Goal: Transaction & Acquisition: Purchase product/service

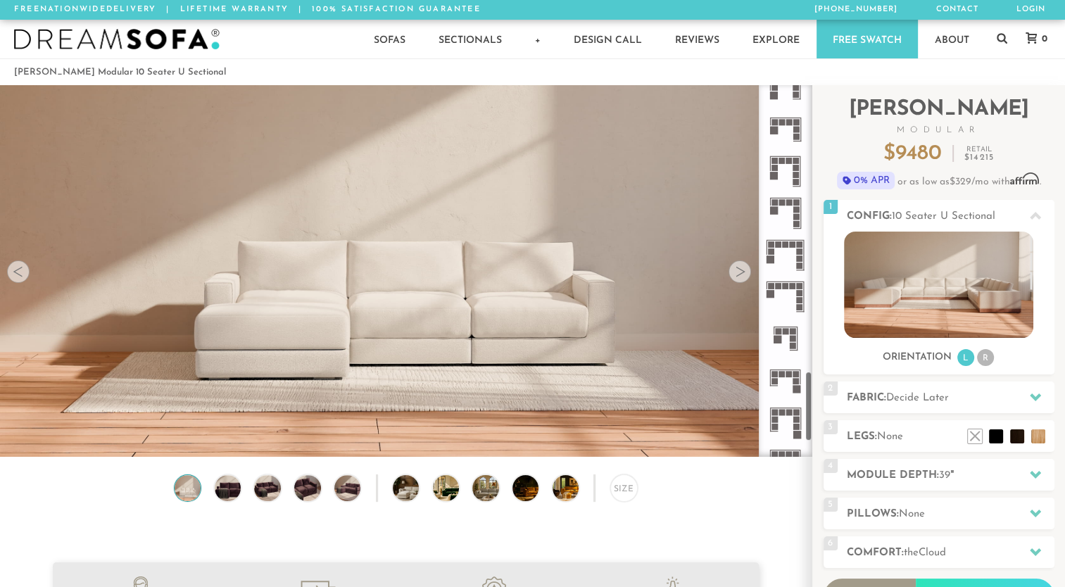
scroll to position [1630, 0]
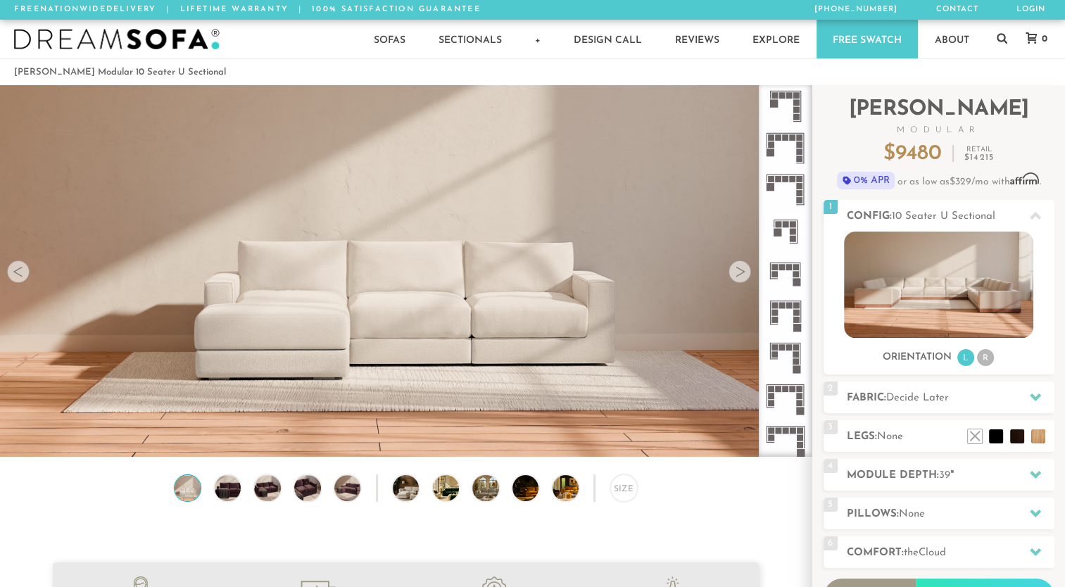
click at [791, 402] on icon at bounding box center [786, 399] width 42 height 42
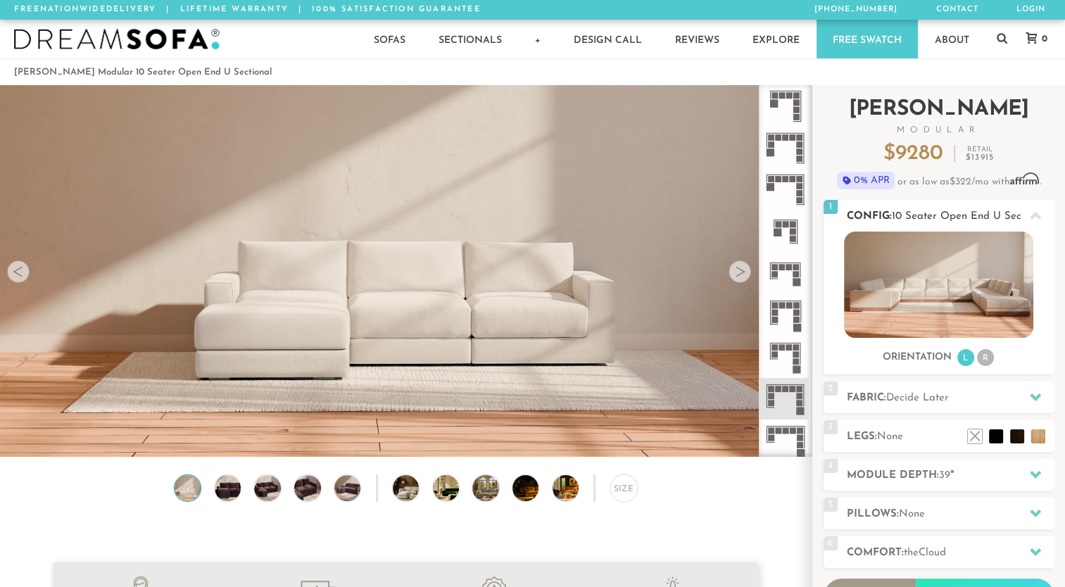
click at [993, 362] on li "R" at bounding box center [985, 357] width 17 height 17
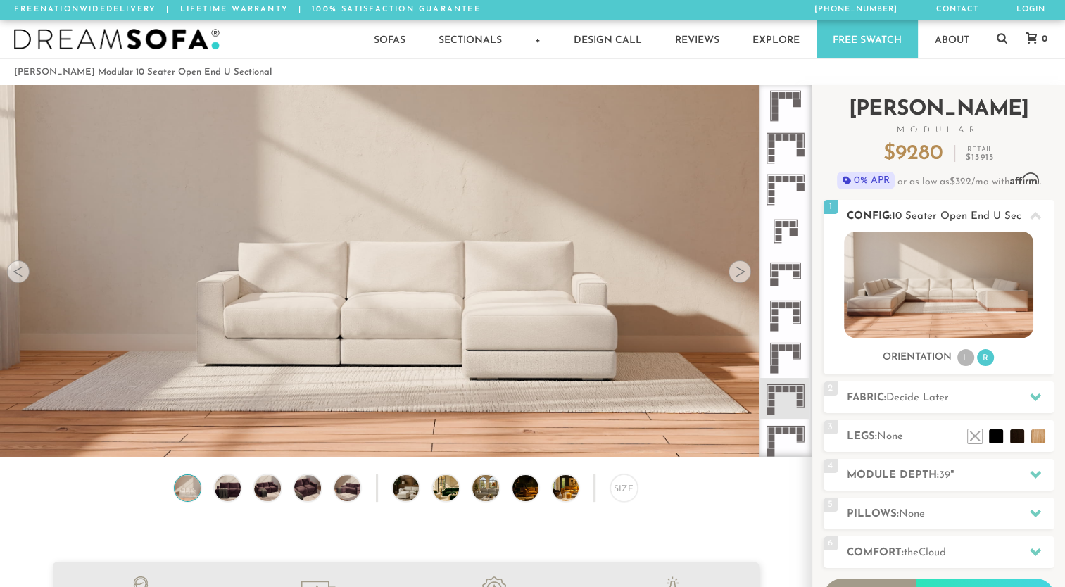
click at [971, 362] on li "L" at bounding box center [965, 357] width 17 height 17
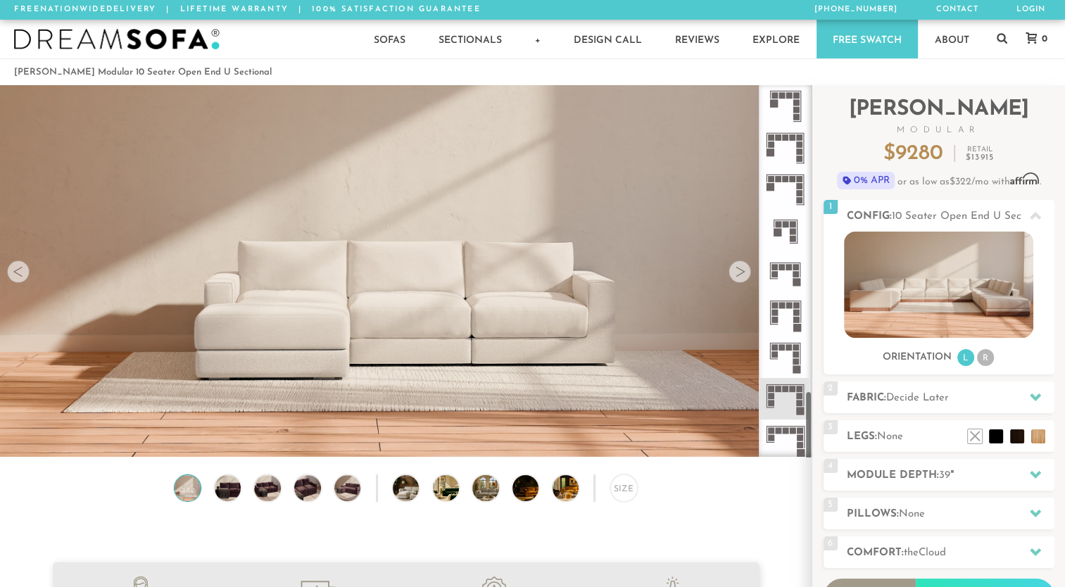
click at [778, 402] on icon at bounding box center [786, 399] width 42 height 42
click at [752, 280] on img at bounding box center [406, 155] width 812 height 270
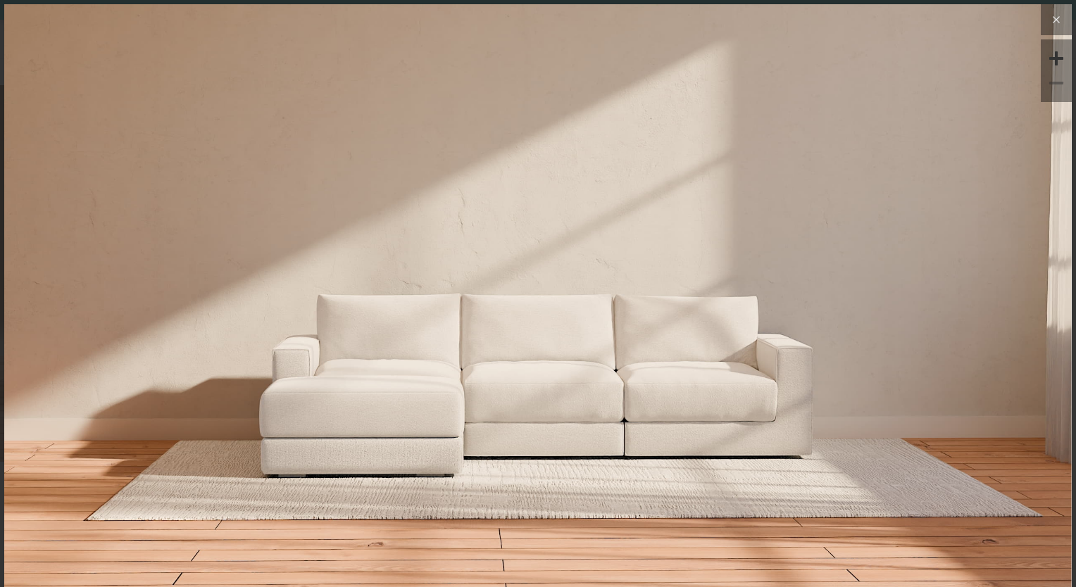
click at [1053, 26] on button at bounding box center [1055, 19] width 31 height 31
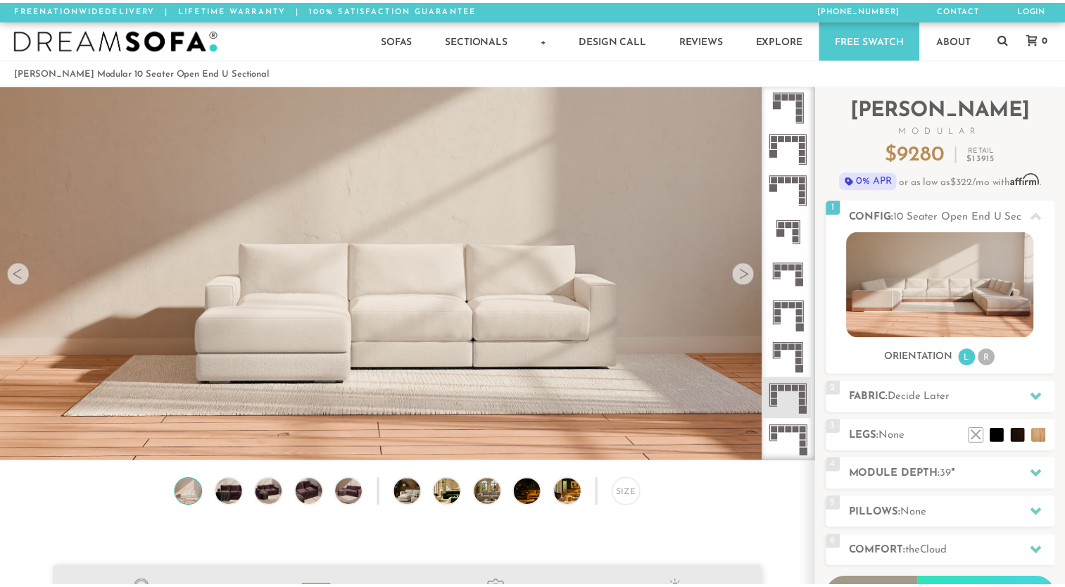
scroll to position [11, 11]
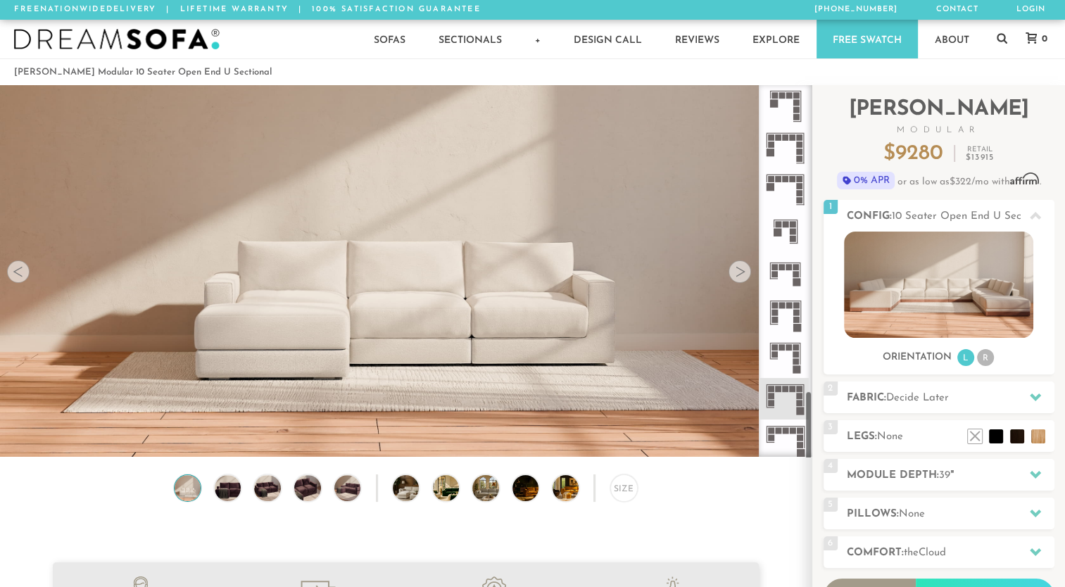
click at [741, 278] on div at bounding box center [740, 271] width 23 height 23
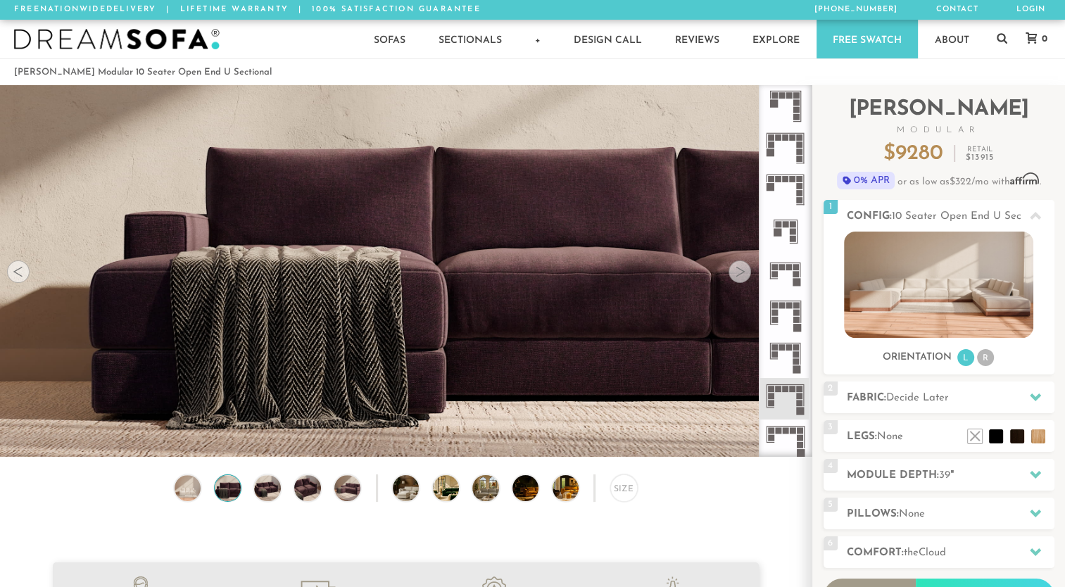
click at [743, 279] on div at bounding box center [740, 271] width 23 height 23
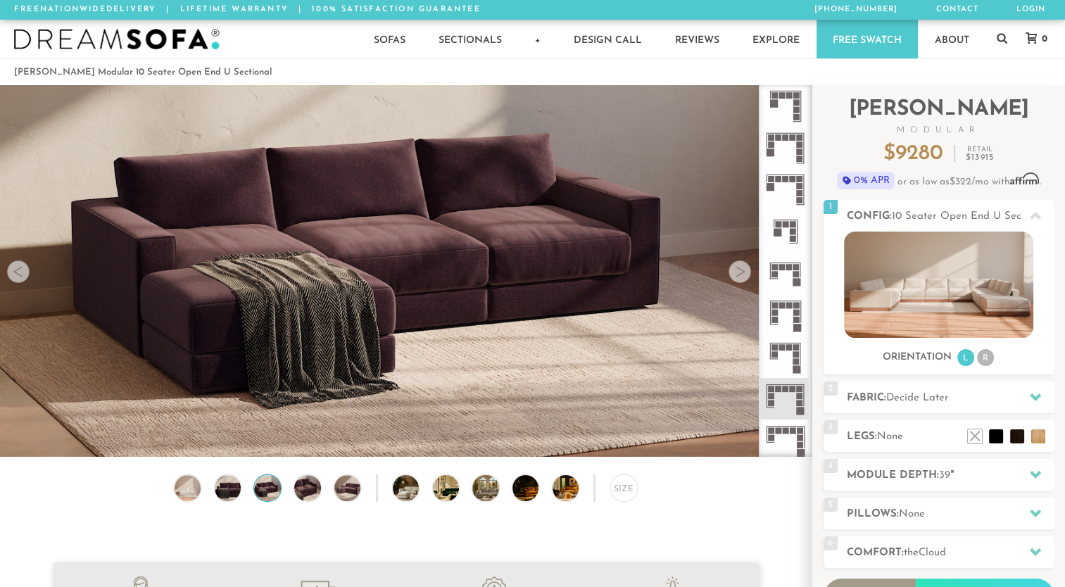
click at [743, 279] on div at bounding box center [740, 271] width 23 height 23
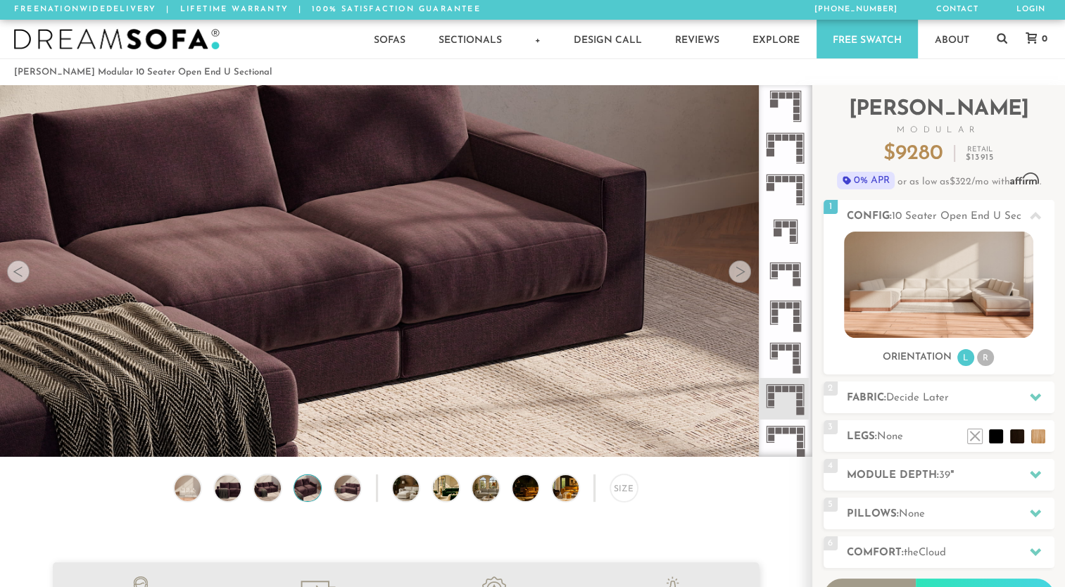
click at [743, 279] on div at bounding box center [740, 271] width 23 height 23
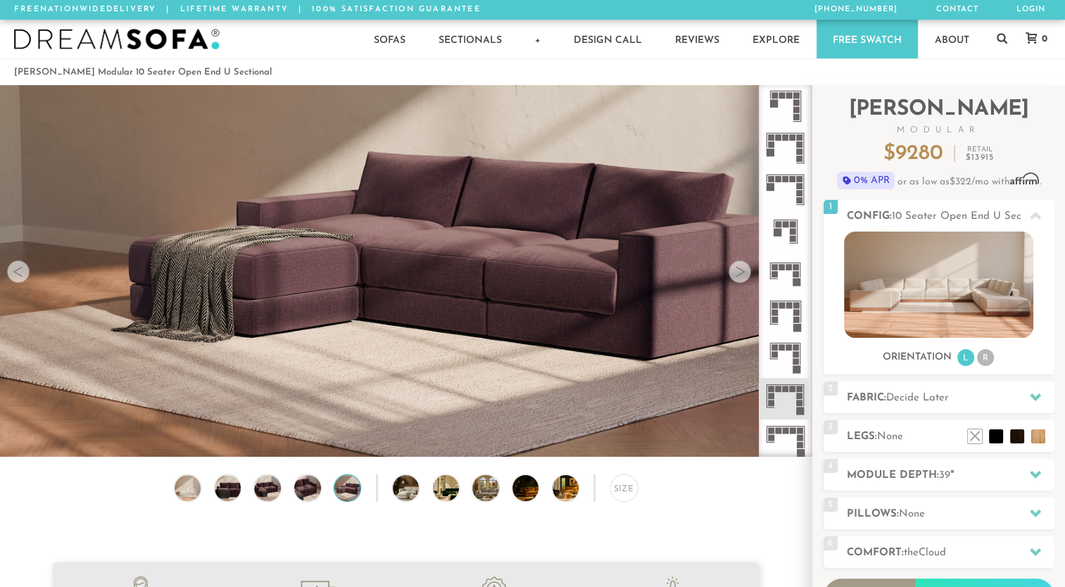
click at [743, 279] on div at bounding box center [740, 271] width 23 height 23
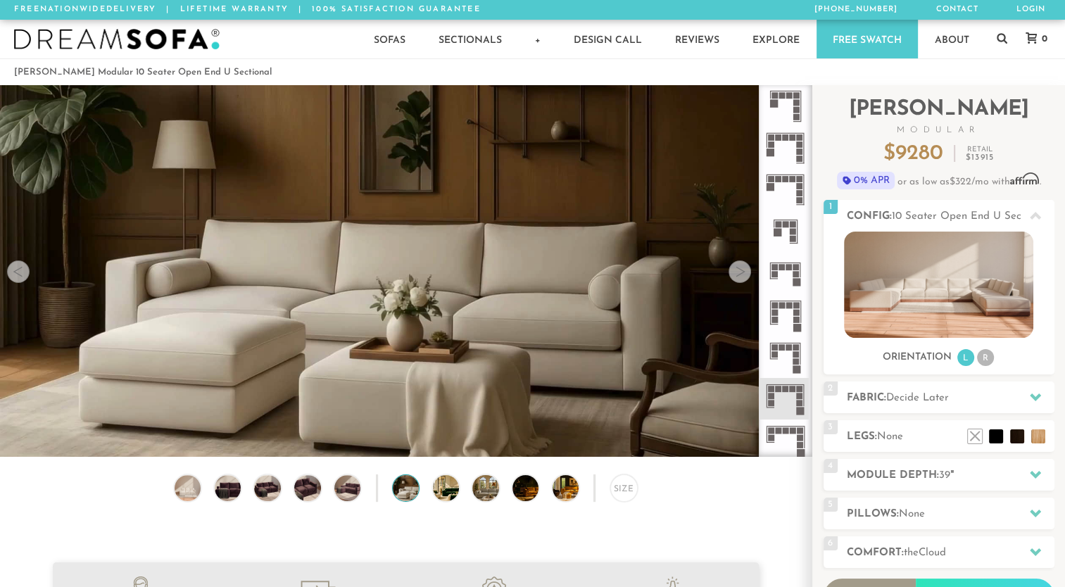
click at [743, 279] on div at bounding box center [740, 271] width 23 height 23
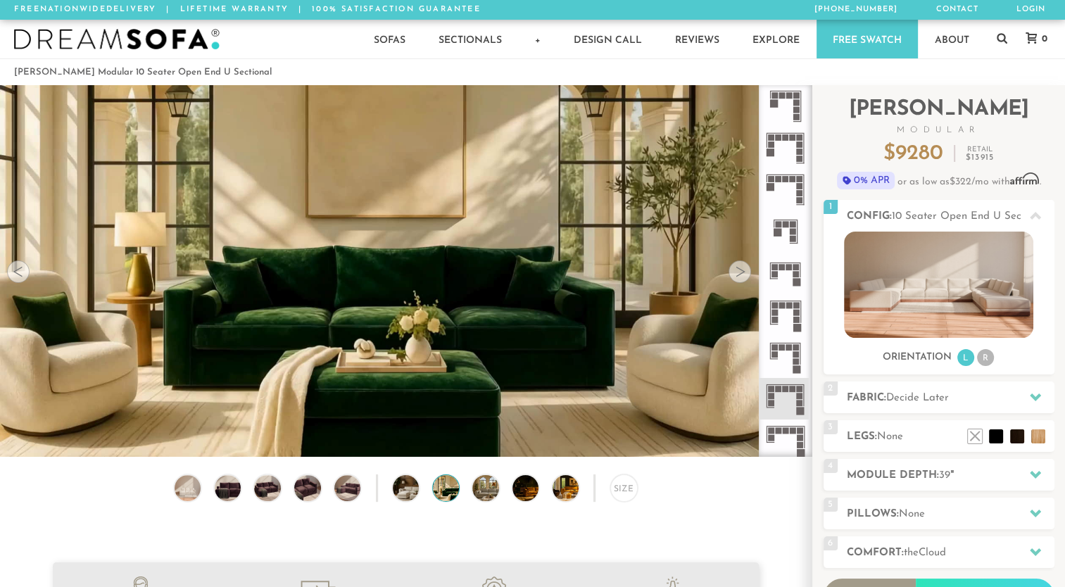
click at [743, 279] on div at bounding box center [740, 271] width 23 height 23
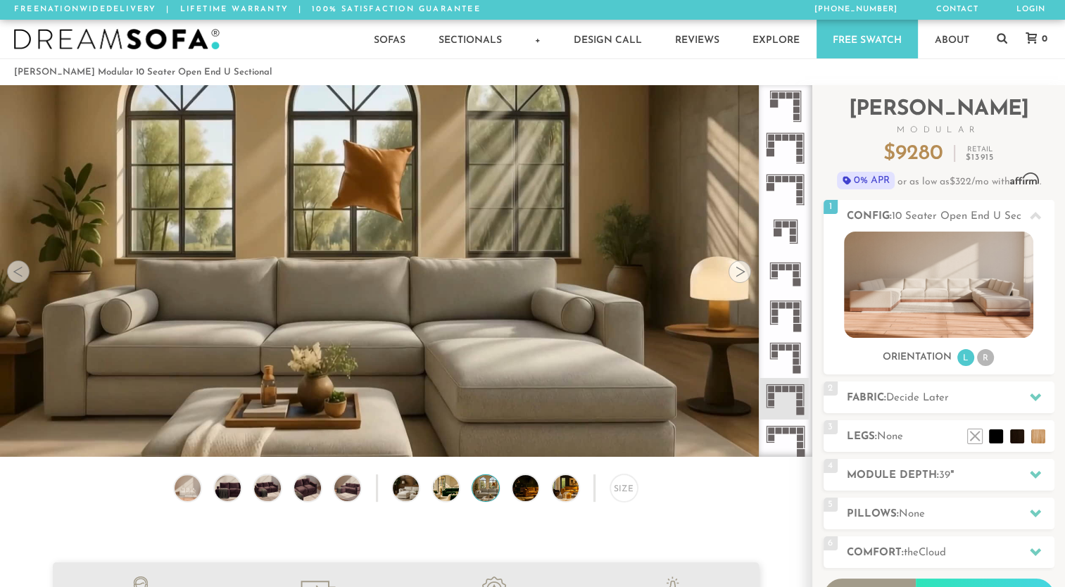
click at [743, 279] on div at bounding box center [740, 271] width 23 height 23
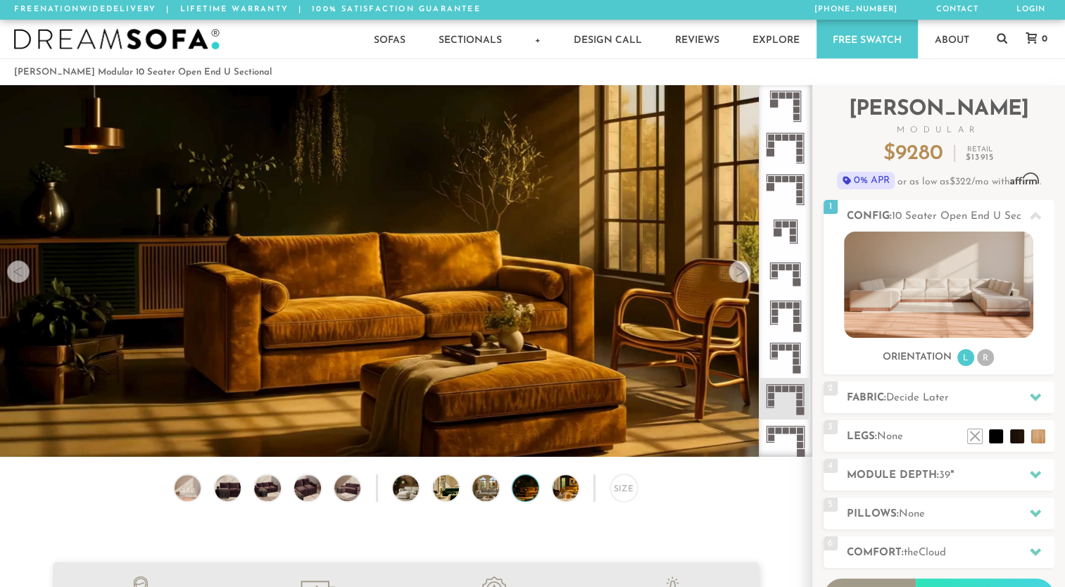
click at [743, 279] on div at bounding box center [740, 271] width 23 height 23
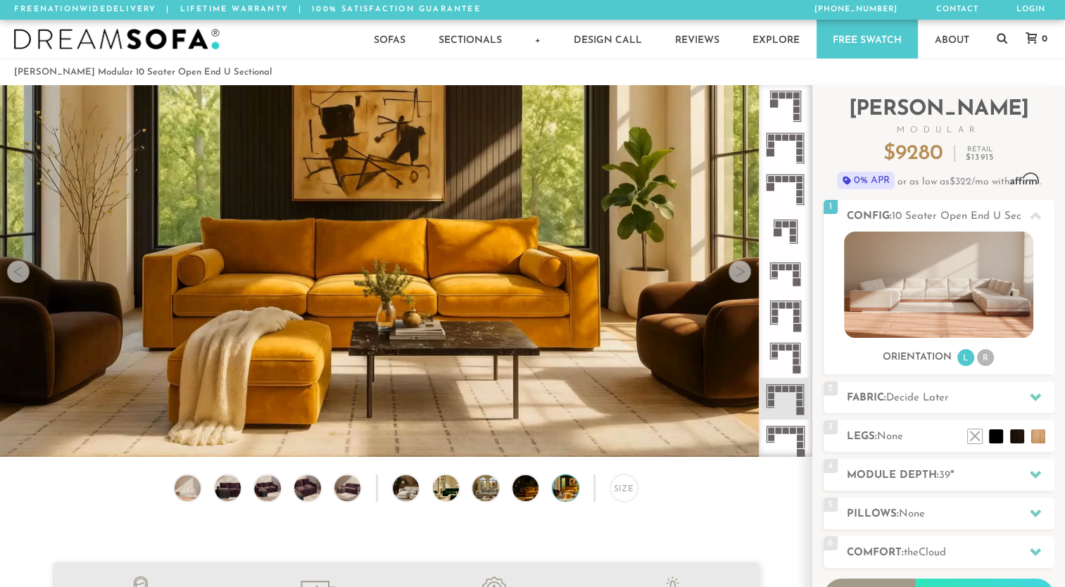
click at [743, 279] on div at bounding box center [740, 271] width 23 height 23
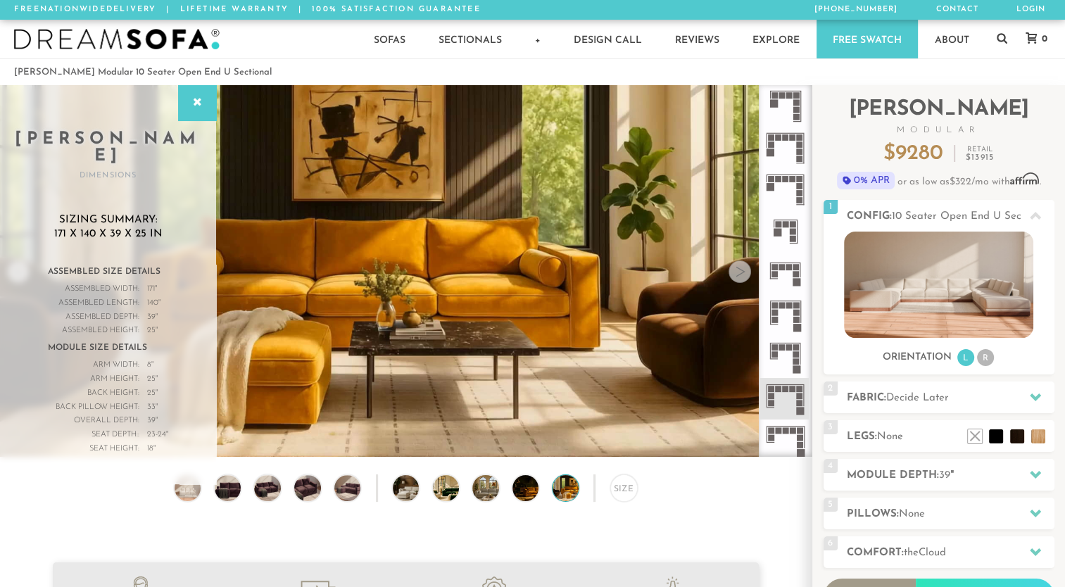
click at [743, 279] on div at bounding box center [740, 271] width 23 height 23
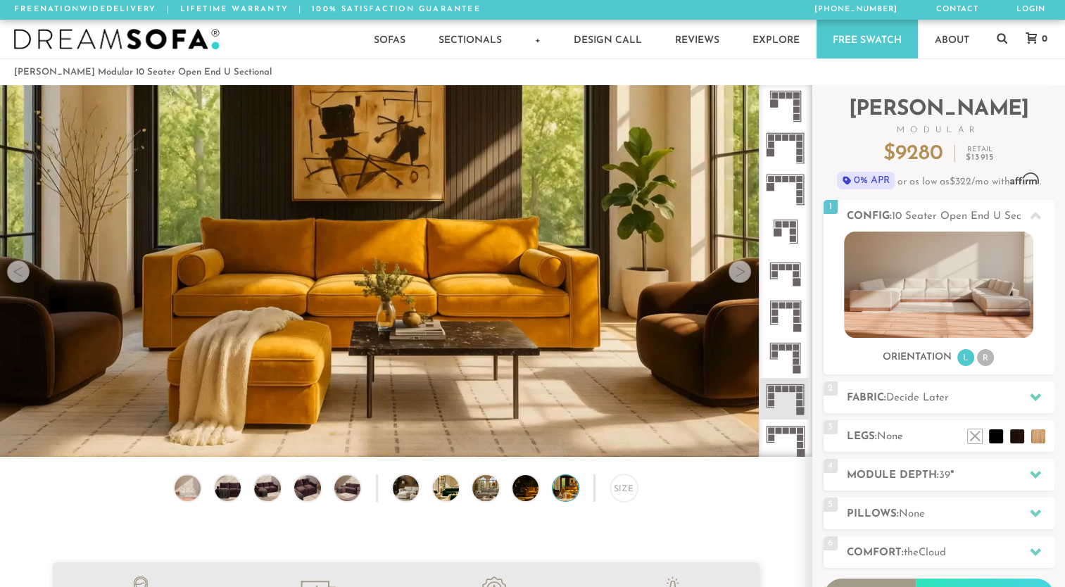
click at [741, 275] on div at bounding box center [740, 271] width 23 height 23
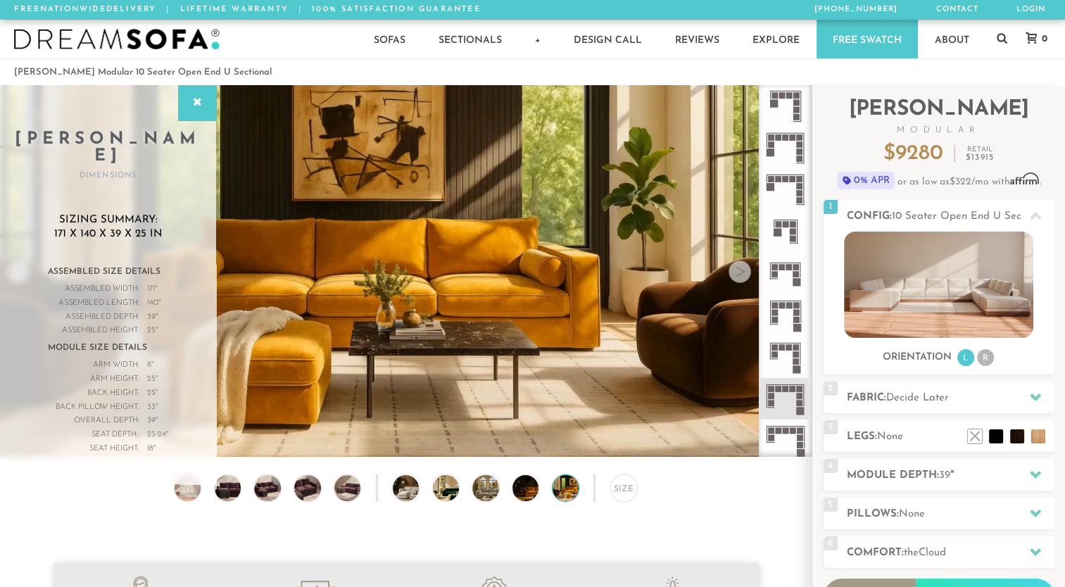
click at [741, 277] on div at bounding box center [740, 271] width 23 height 23
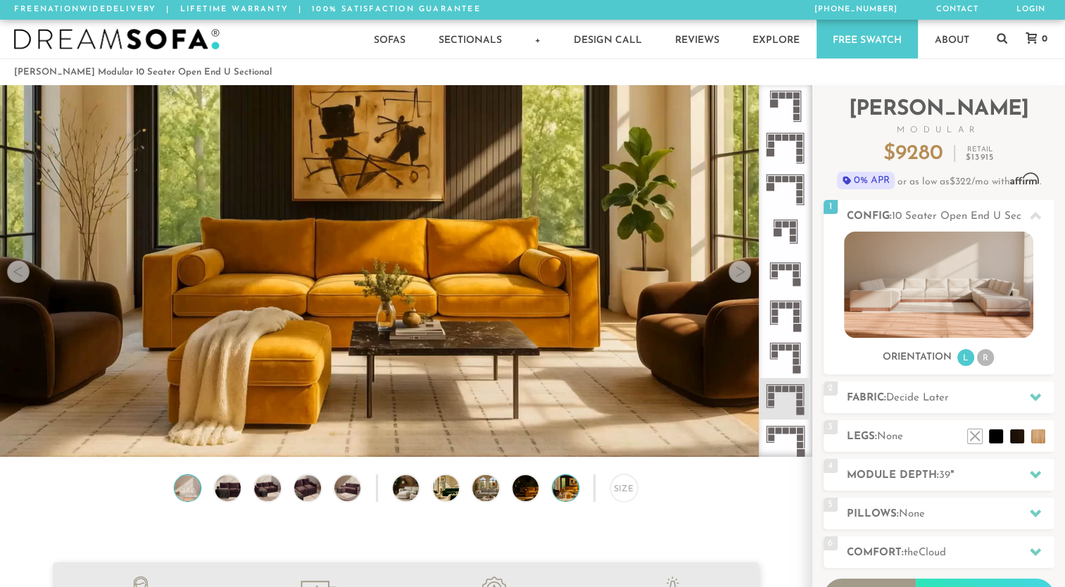
click at [189, 486] on img at bounding box center [188, 488] width 32 height 26
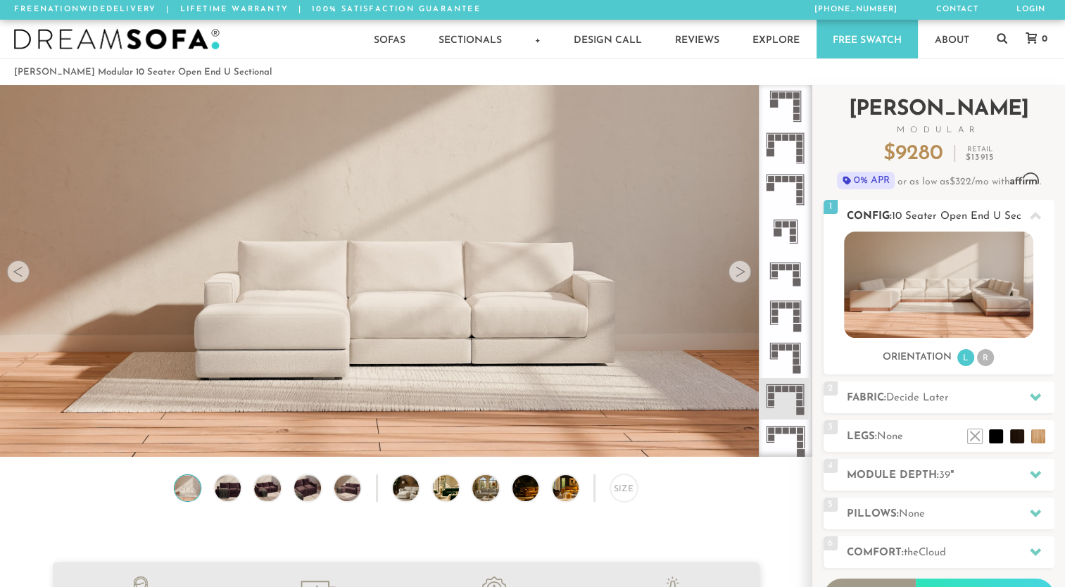
click at [917, 208] on h2 "Config: 10 Seater Open End U Sectional" at bounding box center [951, 216] width 208 height 16
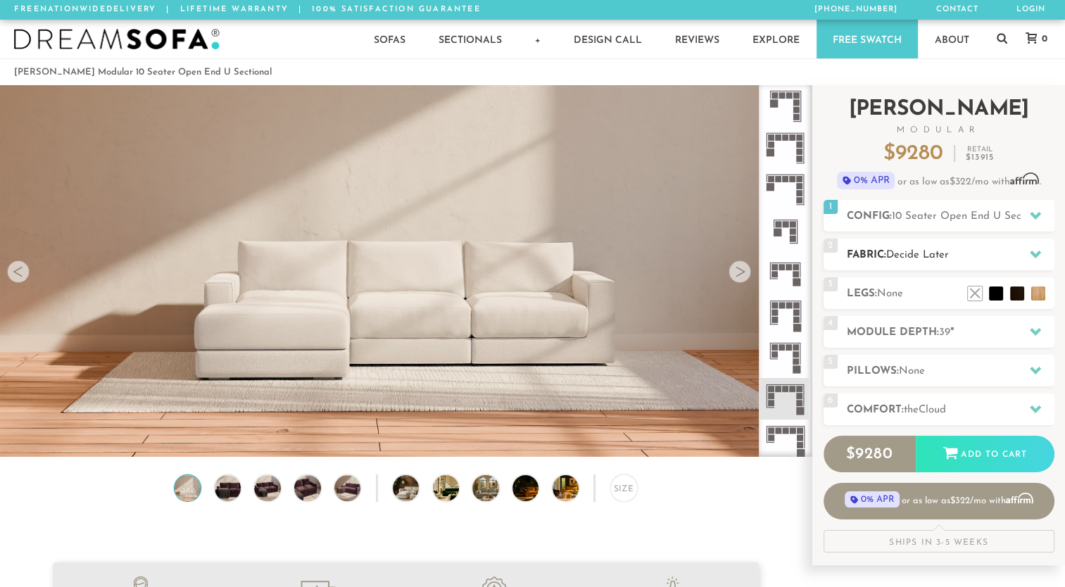
click at [928, 250] on span "Decide Later" at bounding box center [917, 255] width 63 height 11
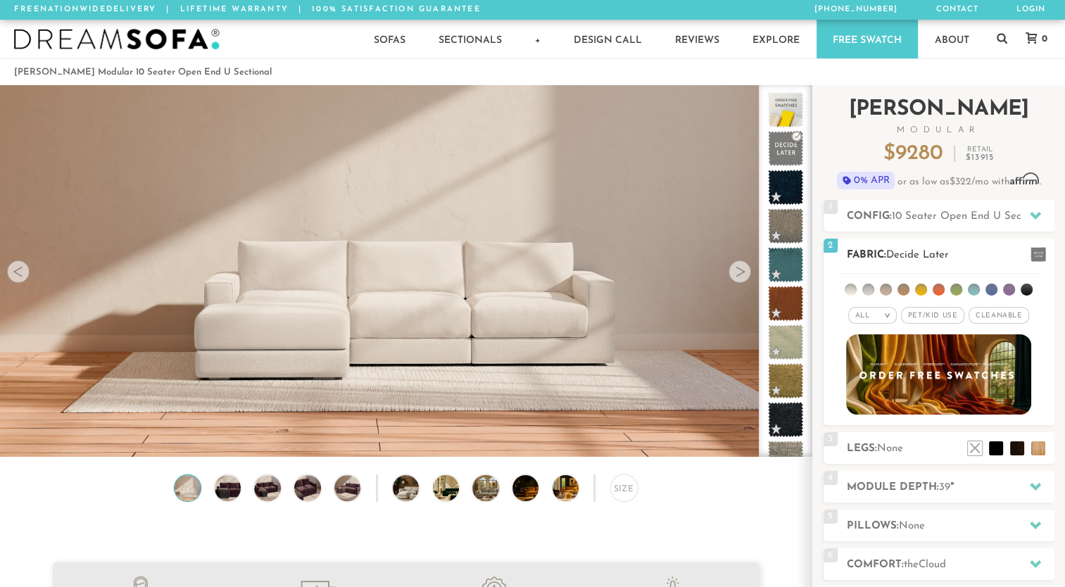
click at [996, 294] on ul at bounding box center [938, 287] width 201 height 26
click at [1005, 292] on li at bounding box center [1009, 290] width 12 height 12
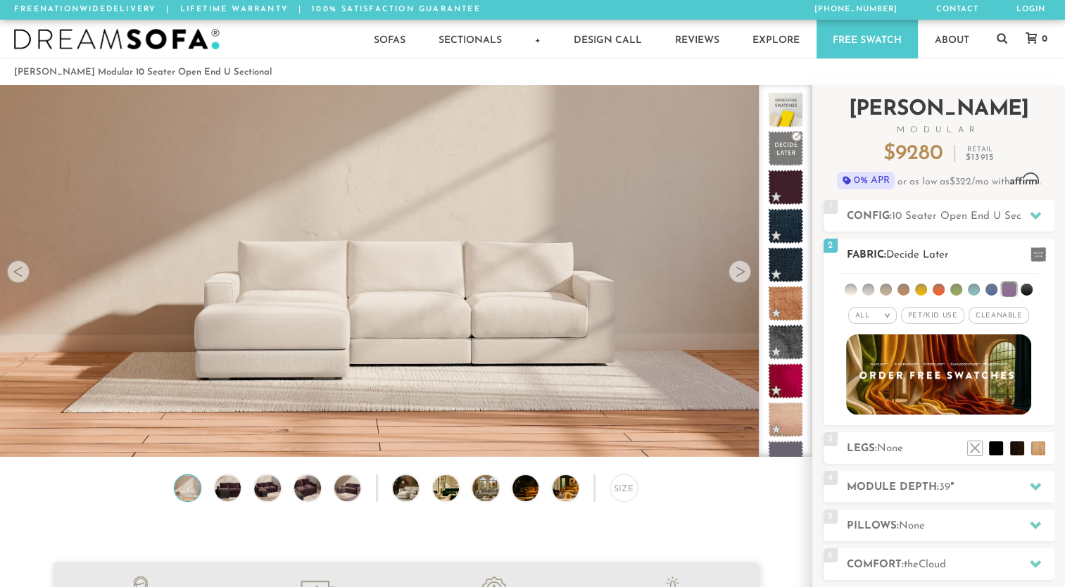
click at [1005, 289] on li at bounding box center [1009, 289] width 14 height 14
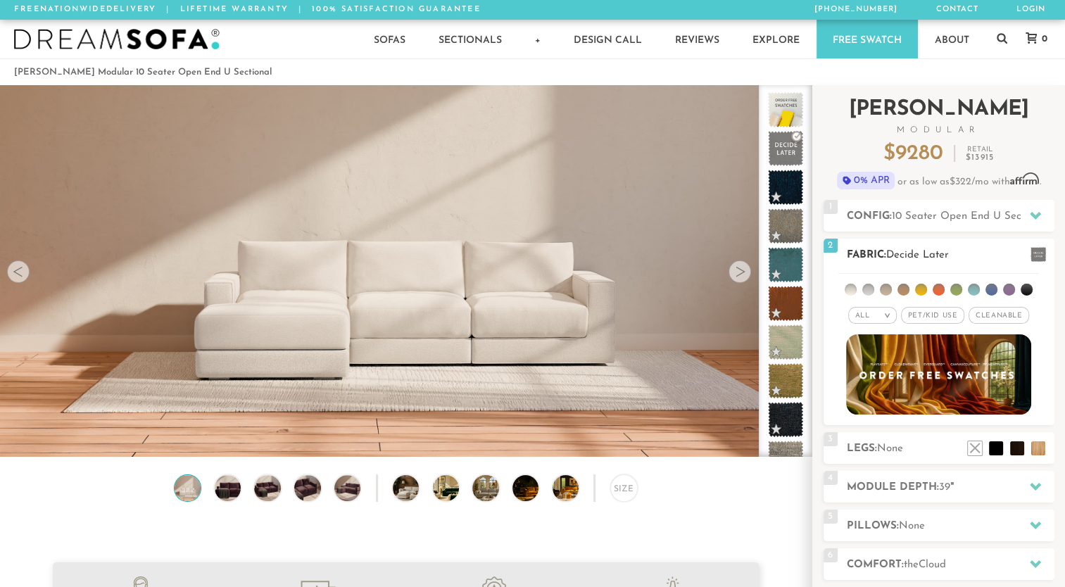
click at [1005, 289] on li at bounding box center [1009, 290] width 12 height 12
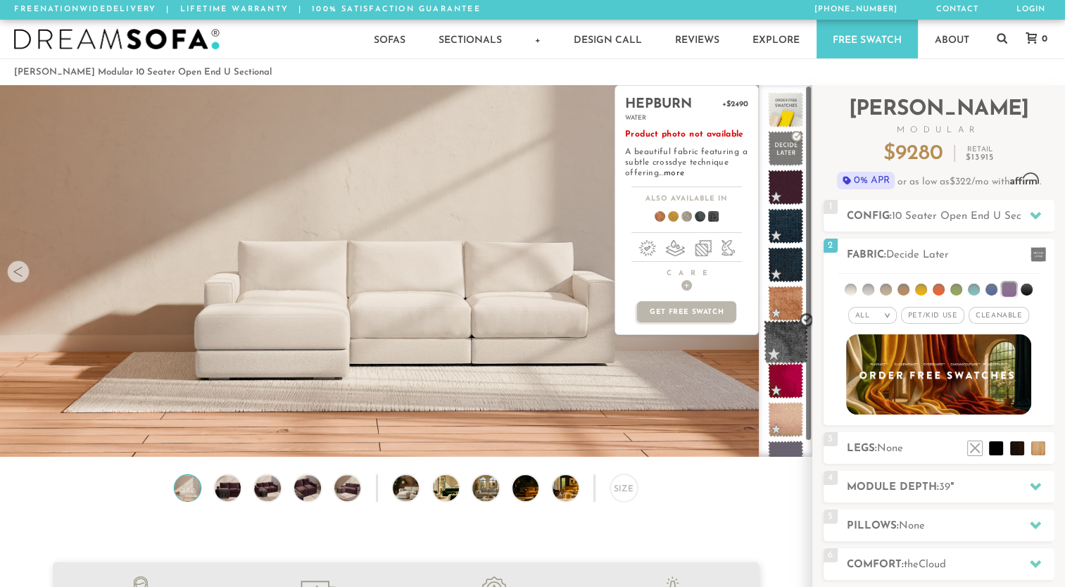
scroll to position [21, 0]
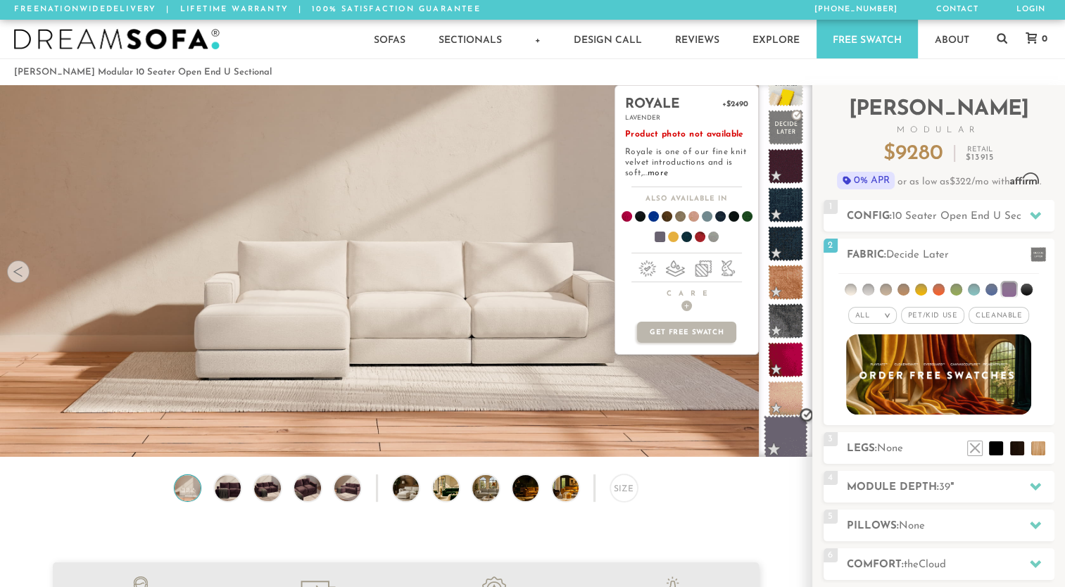
click at [793, 433] on span at bounding box center [786, 437] width 44 height 44
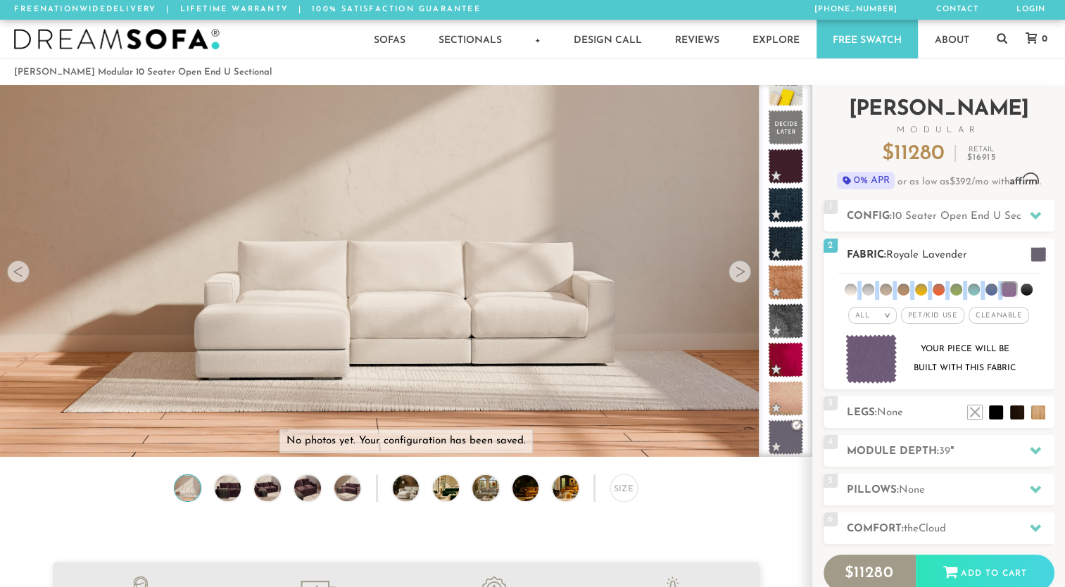
drag, startPoint x: 1012, startPoint y: 289, endPoint x: 842, endPoint y: 277, distance: 170.1
click at [842, 277] on ul at bounding box center [938, 287] width 201 height 26
click at [866, 274] on ul at bounding box center [938, 287] width 201 height 26
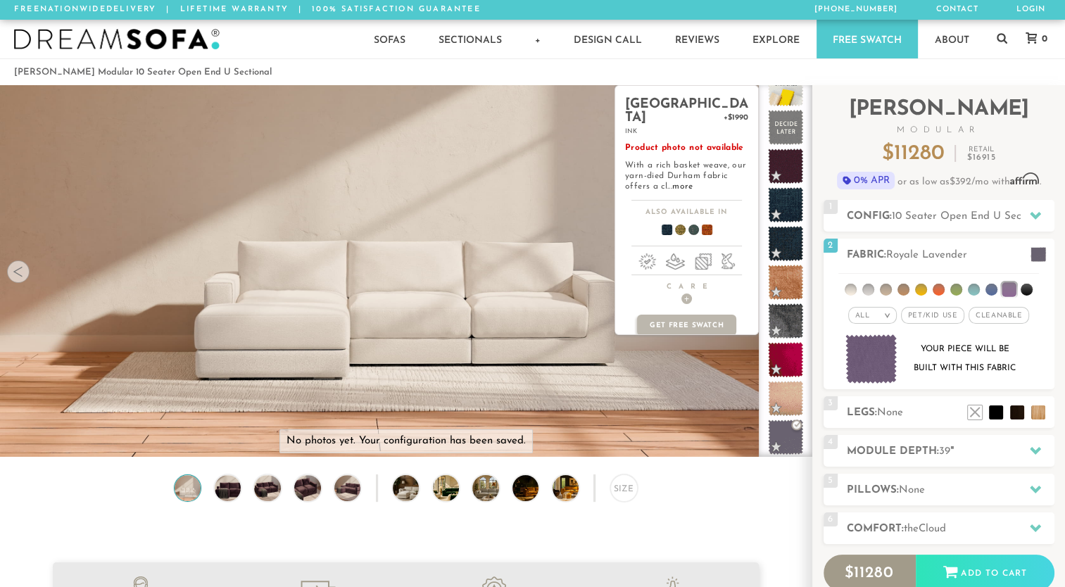
click at [708, 216] on span at bounding box center [701, 232] width 54 height 52
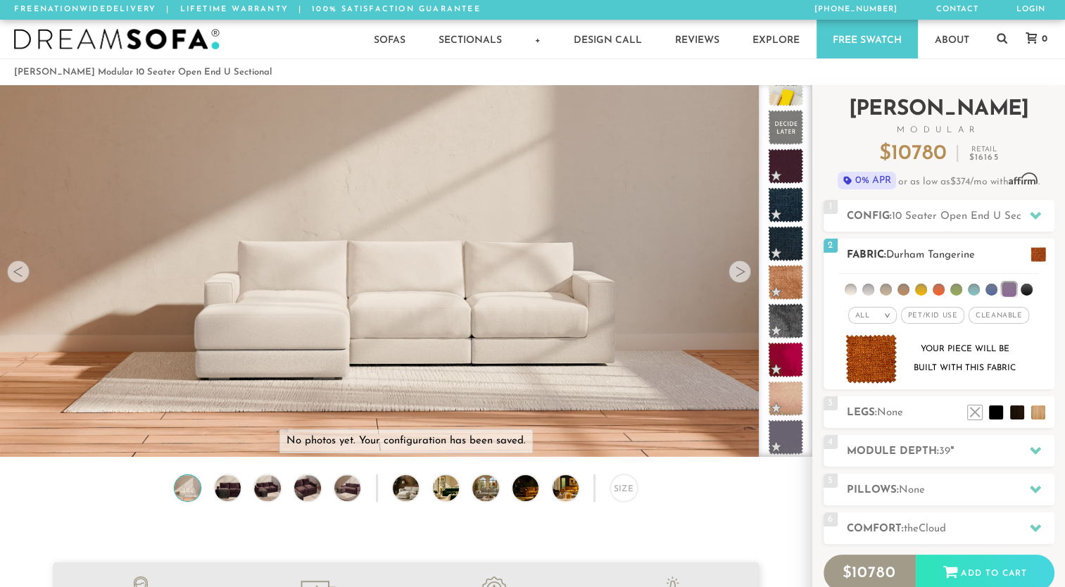
click at [1012, 291] on li at bounding box center [1009, 289] width 14 height 14
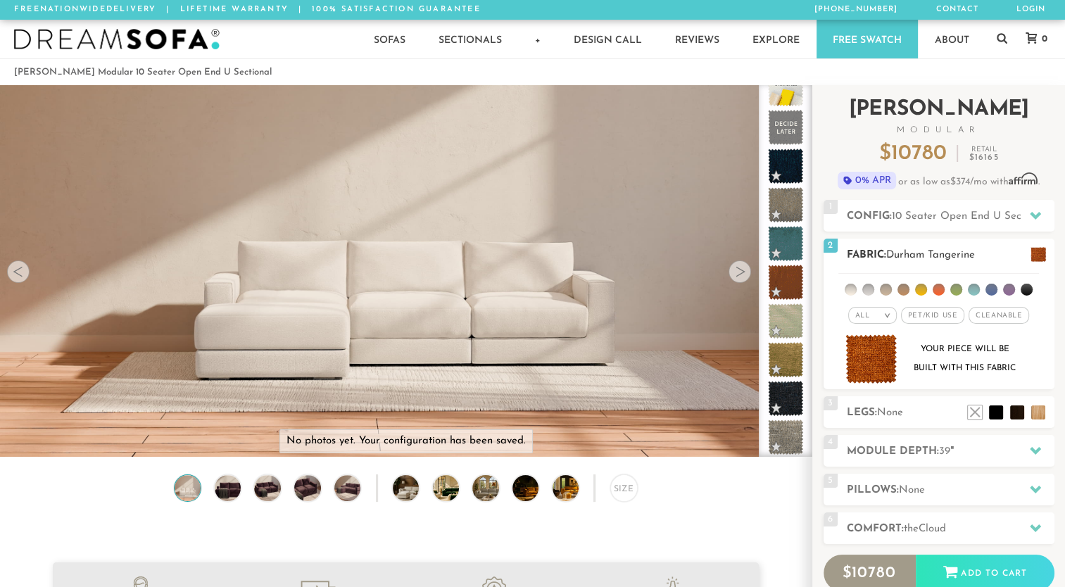
click at [1012, 291] on li at bounding box center [1009, 290] width 12 height 12
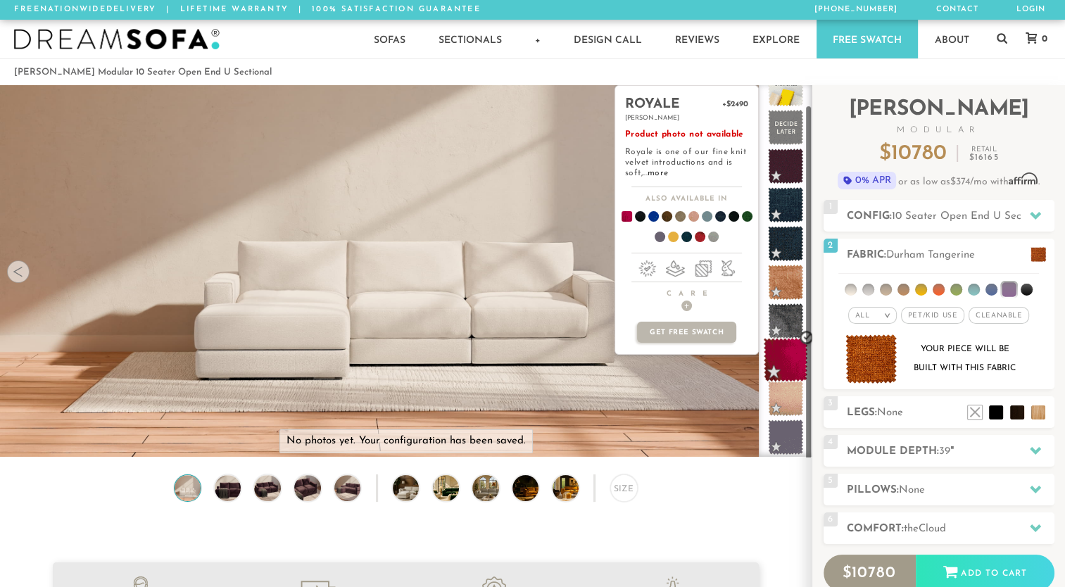
click at [786, 356] on span at bounding box center [786, 360] width 44 height 44
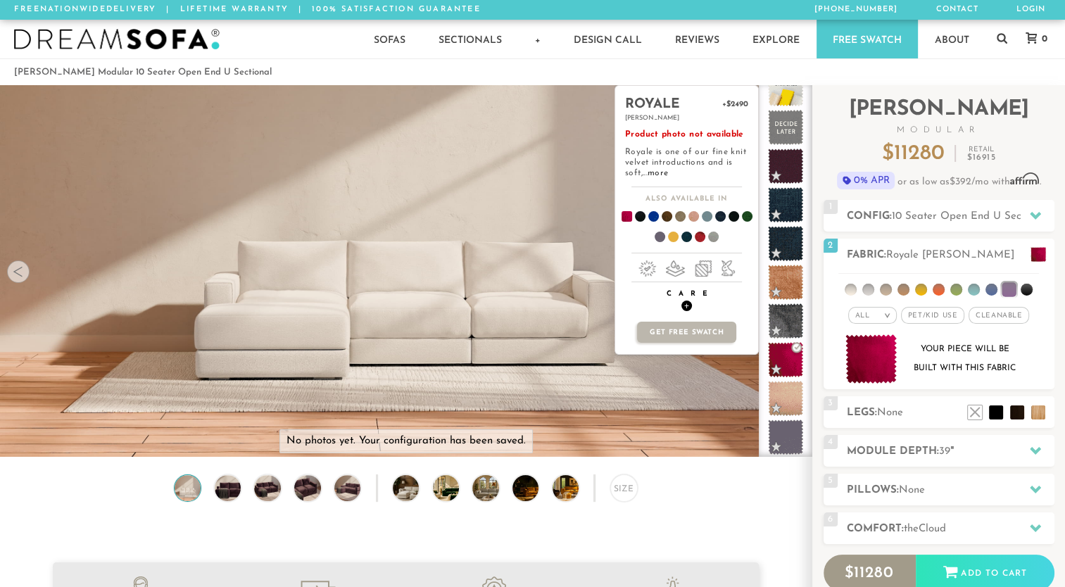
click at [701, 306] on h4 "Care +" at bounding box center [686, 300] width 143 height 22
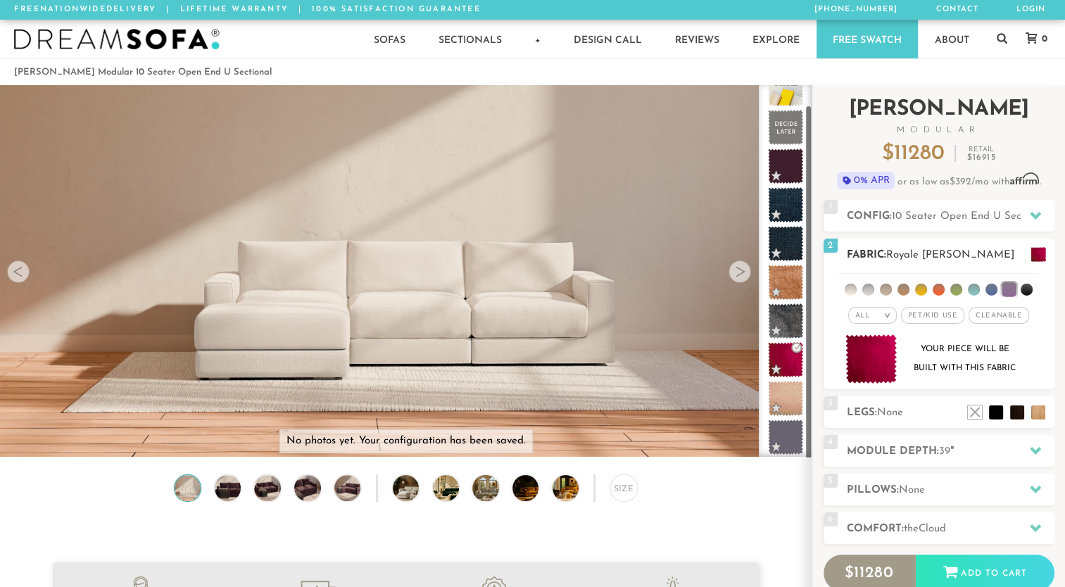
click at [950, 252] on h2 "Fabric: Royale [PERSON_NAME]" at bounding box center [951, 255] width 208 height 16
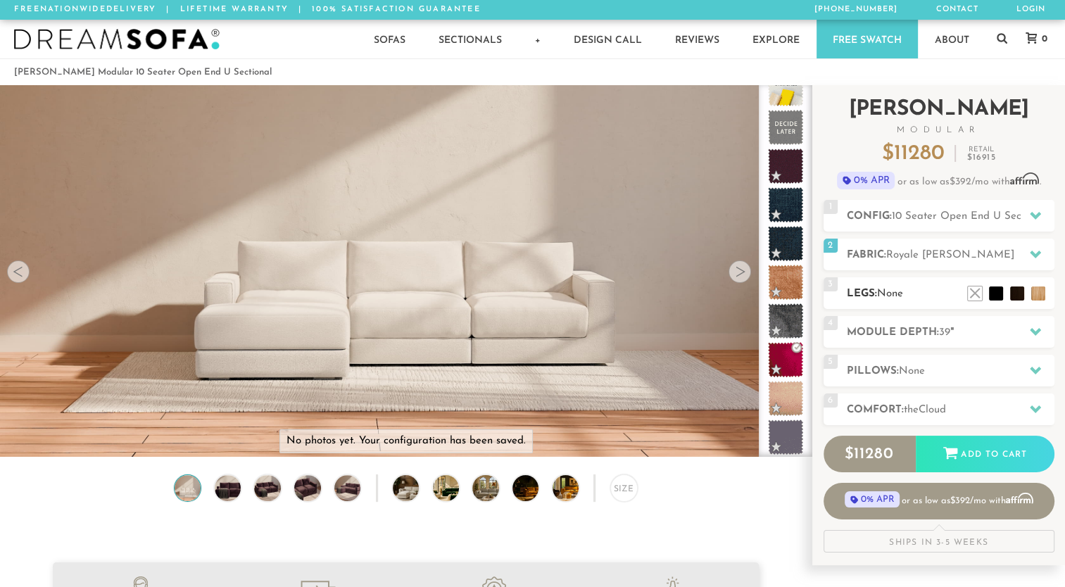
click at [936, 295] on h2 "Legs: None" at bounding box center [951, 294] width 208 height 16
click at [1020, 298] on li at bounding box center [996, 272] width 56 height 56
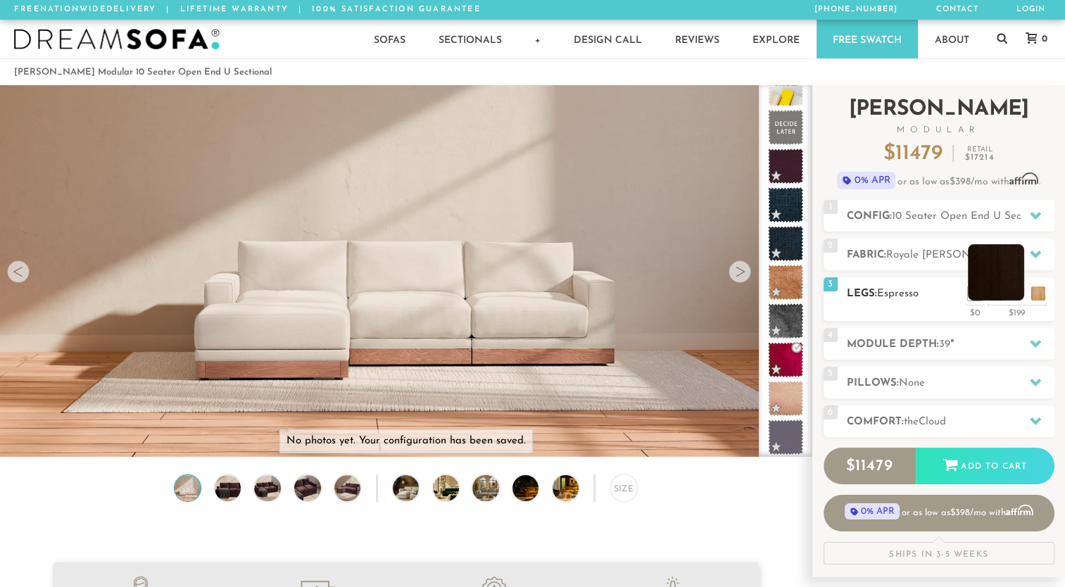
click at [1005, 297] on li at bounding box center [996, 272] width 56 height 56
click at [1036, 301] on div "3 Legs: Espresso $0 $199 Nailheads:" at bounding box center [939, 299] width 231 height 44
click at [994, 296] on li at bounding box center [975, 272] width 56 height 56
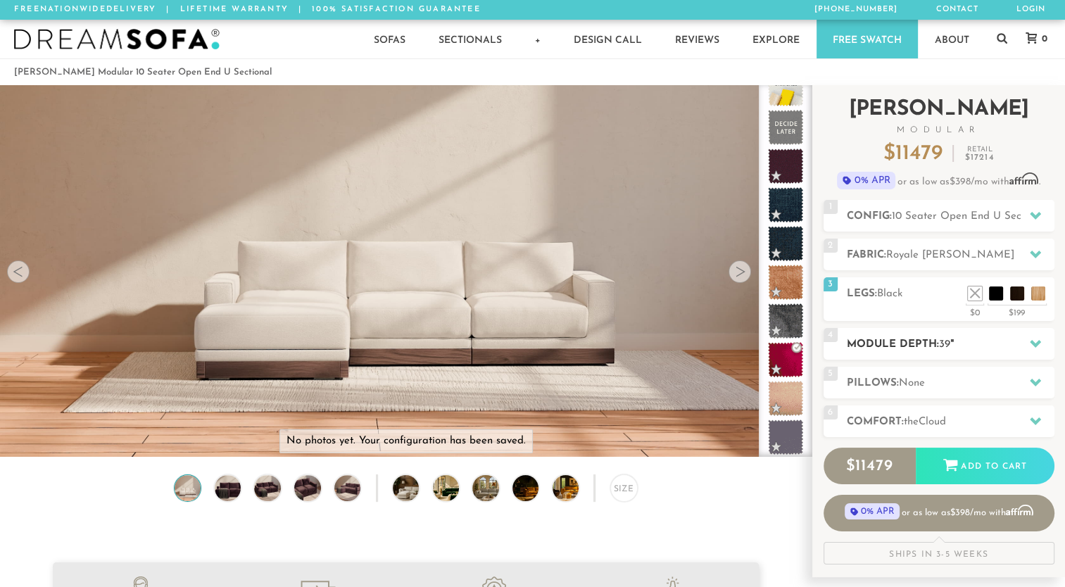
click at [943, 341] on span "39" at bounding box center [944, 344] width 11 height 11
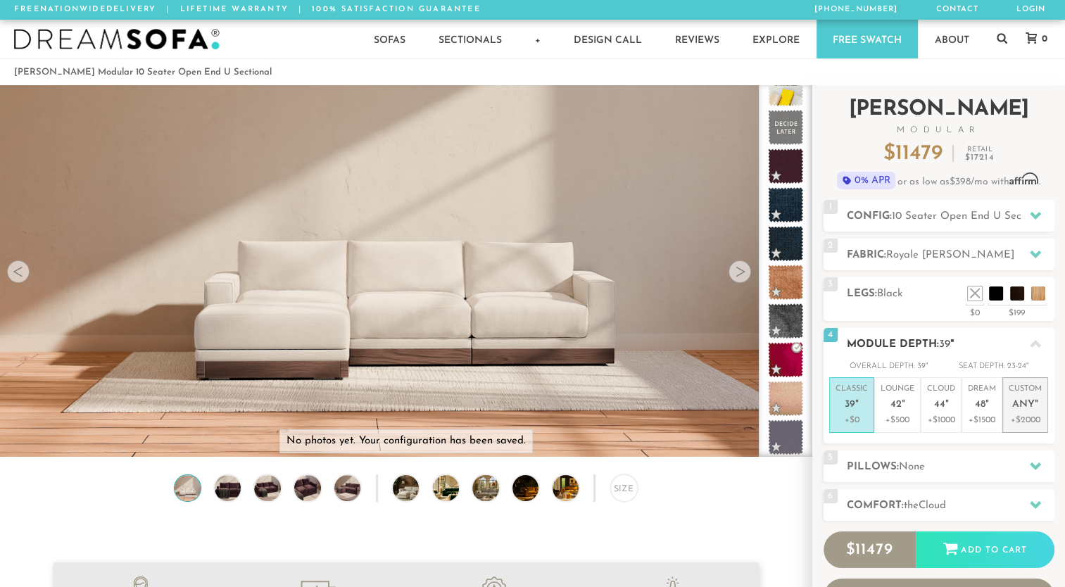
click at [1002, 418] on li "Custom Any " +$2000" at bounding box center [1025, 405] width 46 height 56
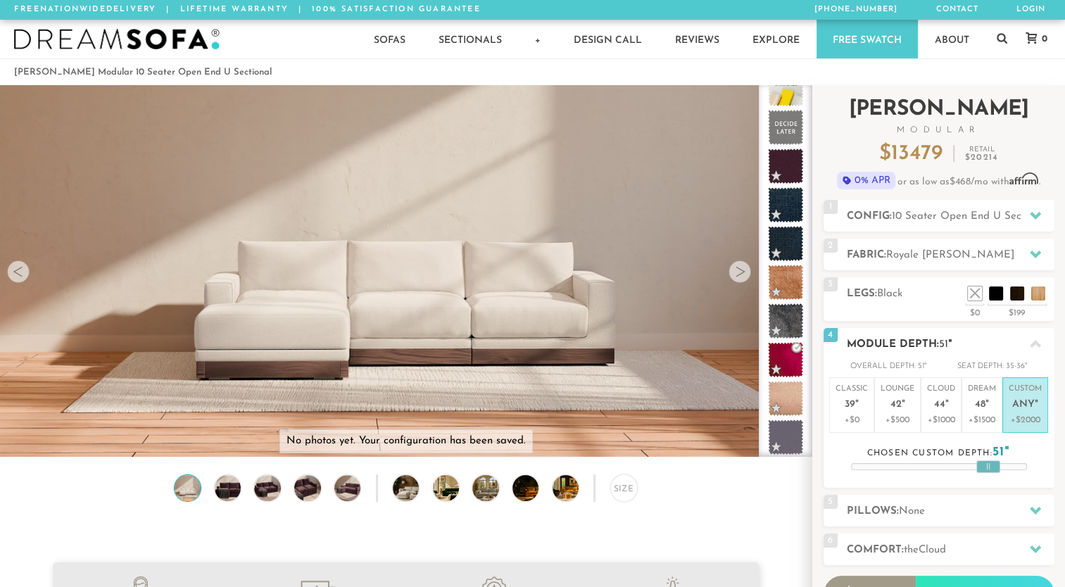
drag, startPoint x: 947, startPoint y: 466, endPoint x: 996, endPoint y: 467, distance: 49.3
click at [996, 467] on div at bounding box center [988, 466] width 24 height 13
click at [955, 413] on li "Cloud 44 " +$1000" at bounding box center [941, 405] width 41 height 56
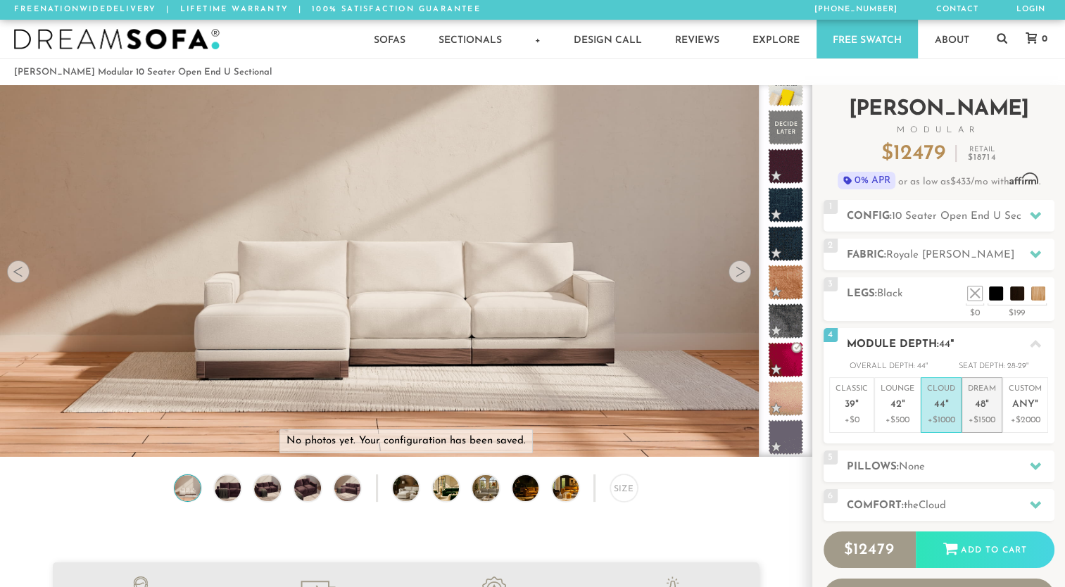
click at [999, 427] on li "Dream 48 " +$1500" at bounding box center [982, 405] width 41 height 56
click at [967, 348] on h2 "Module Depth: 48 "" at bounding box center [951, 345] width 208 height 16
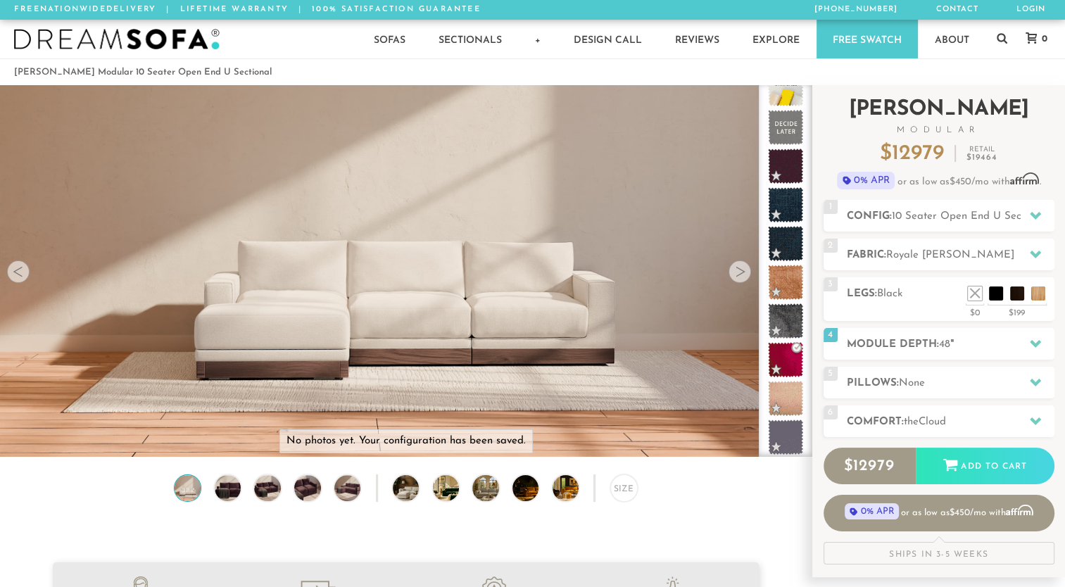
click at [918, 360] on div "Introducing [PERSON_NAME] Modular $ 12979 Retail $ 19464 $ 12979 Retail $ 19464…" at bounding box center [939, 324] width 231 height 479
click at [929, 381] on h2 "Pillows: None" at bounding box center [951, 383] width 208 height 16
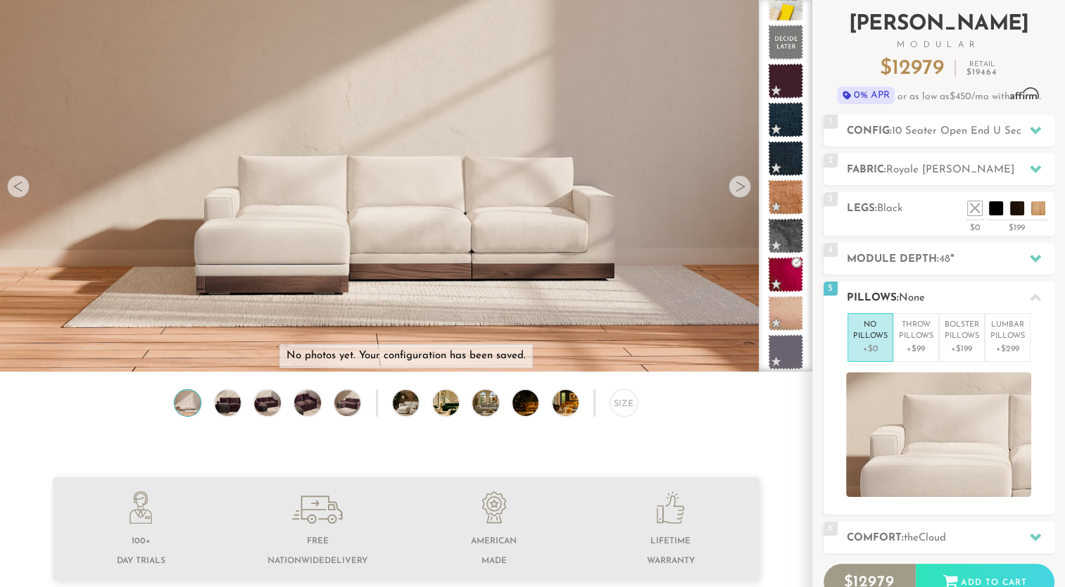
scroll to position [107, 0]
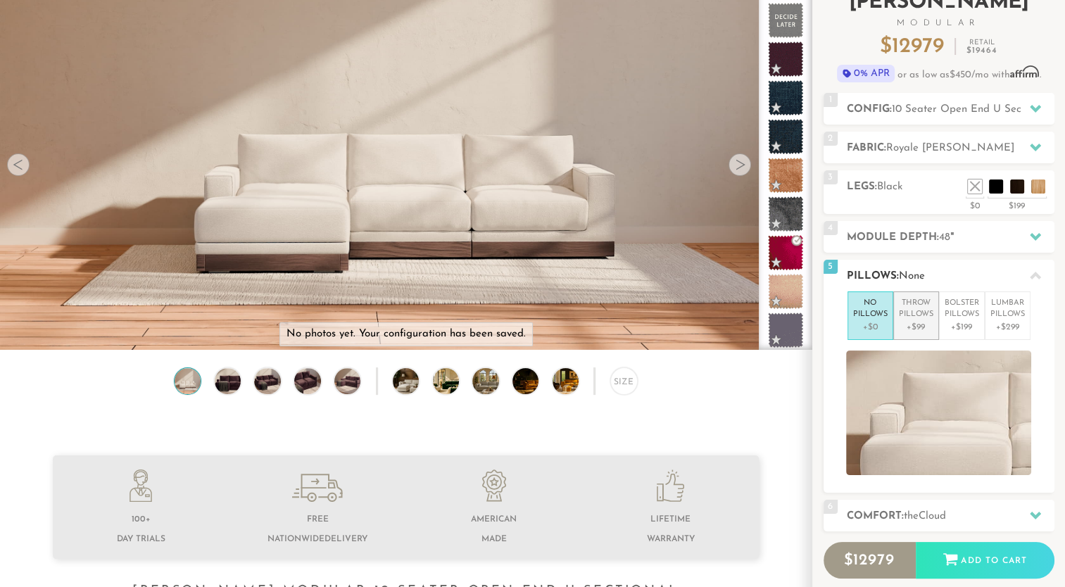
click at [910, 299] on p "Throw Pillows" at bounding box center [916, 309] width 34 height 23
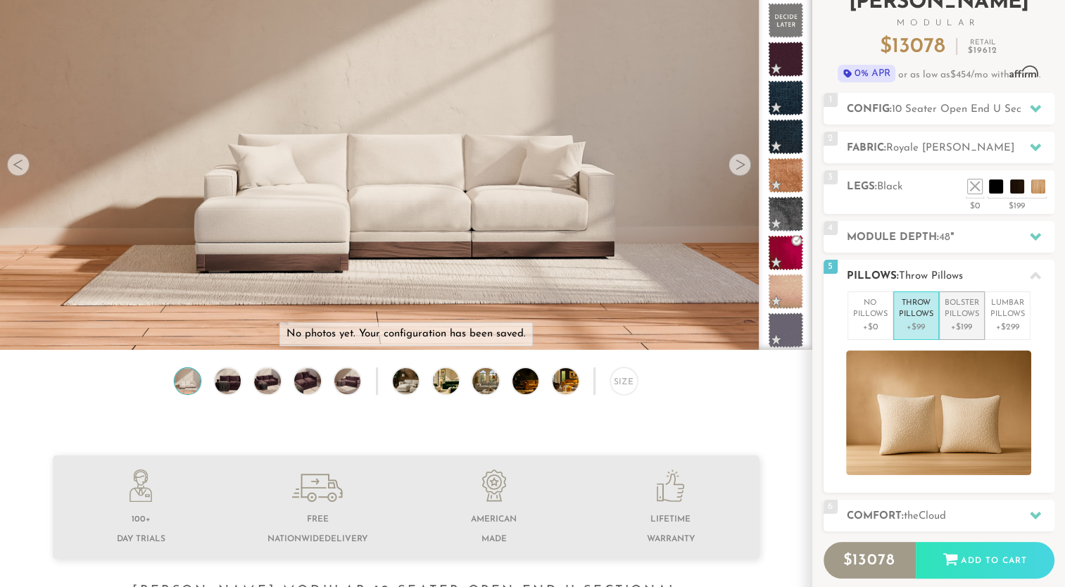
click at [962, 312] on p "Bolster Pillows" at bounding box center [962, 309] width 34 height 23
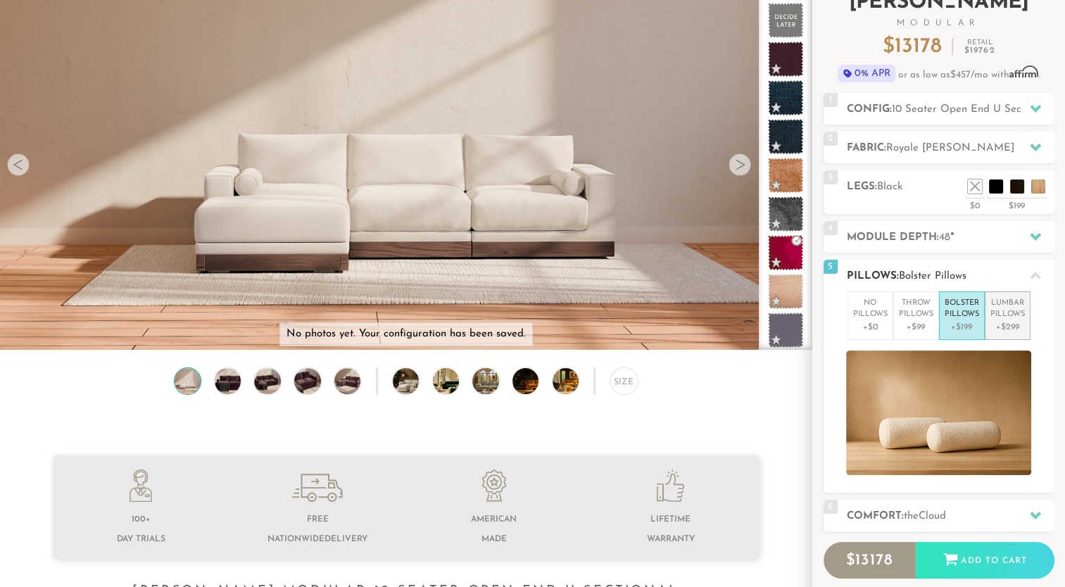
click at [1005, 325] on p "+$299" at bounding box center [1008, 327] width 34 height 13
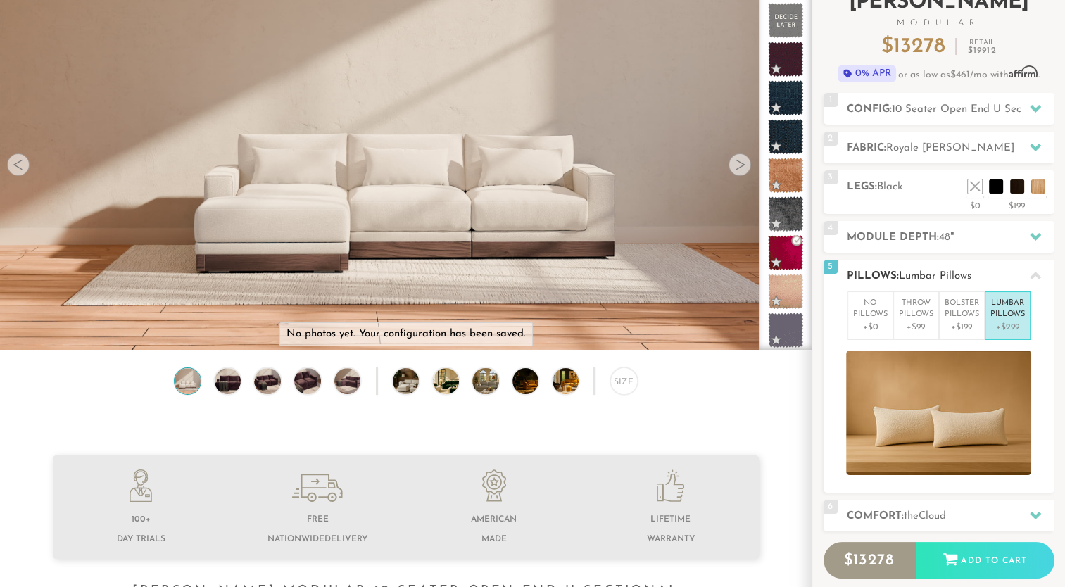
scroll to position [239, 0]
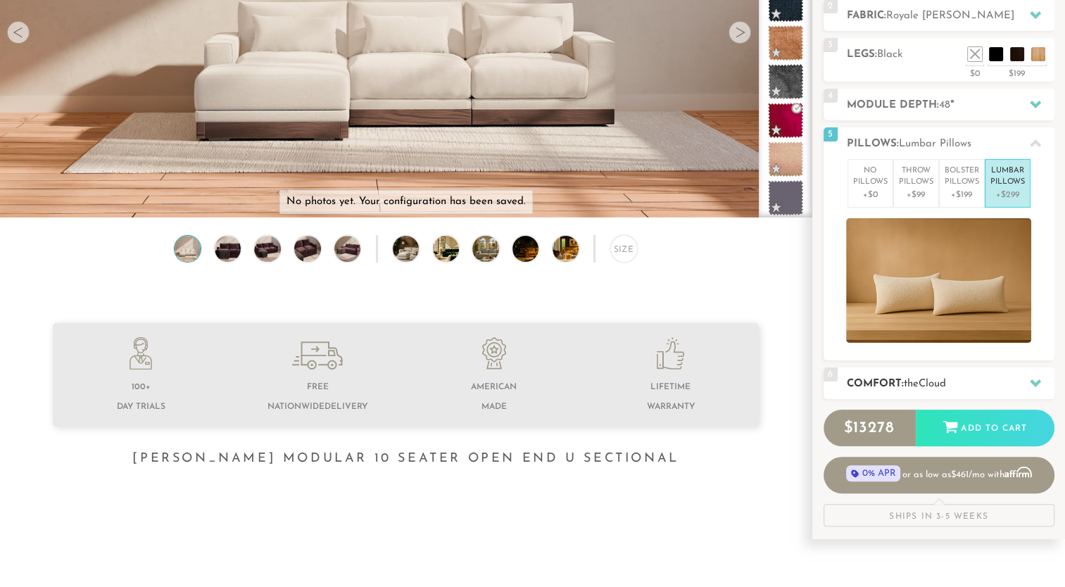
click at [895, 387] on h2 "Comfort: the Cloud" at bounding box center [951, 384] width 208 height 16
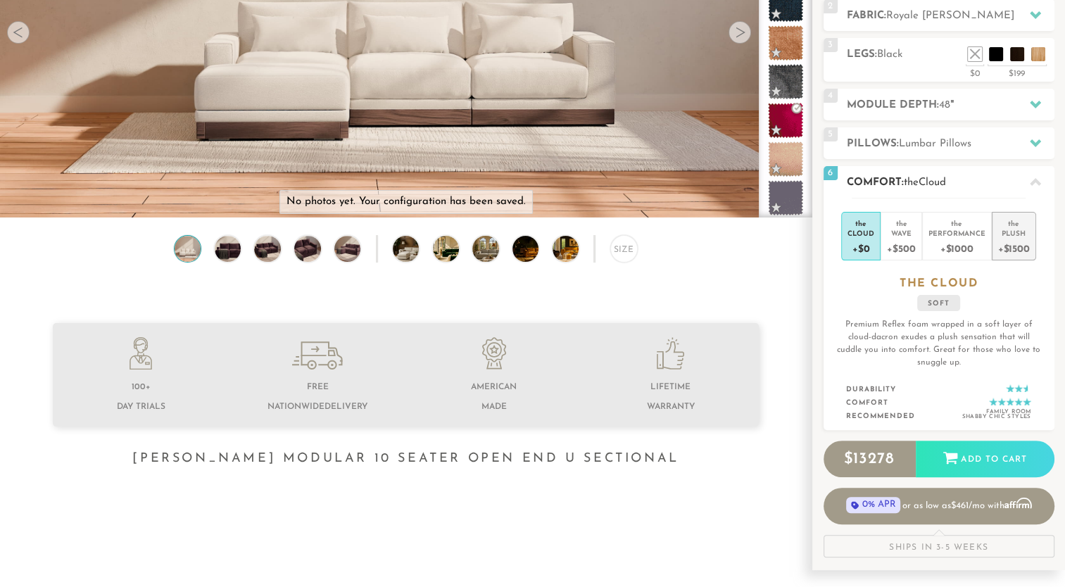
click at [1031, 238] on li "the Plush +$1500" at bounding box center [1014, 236] width 44 height 49
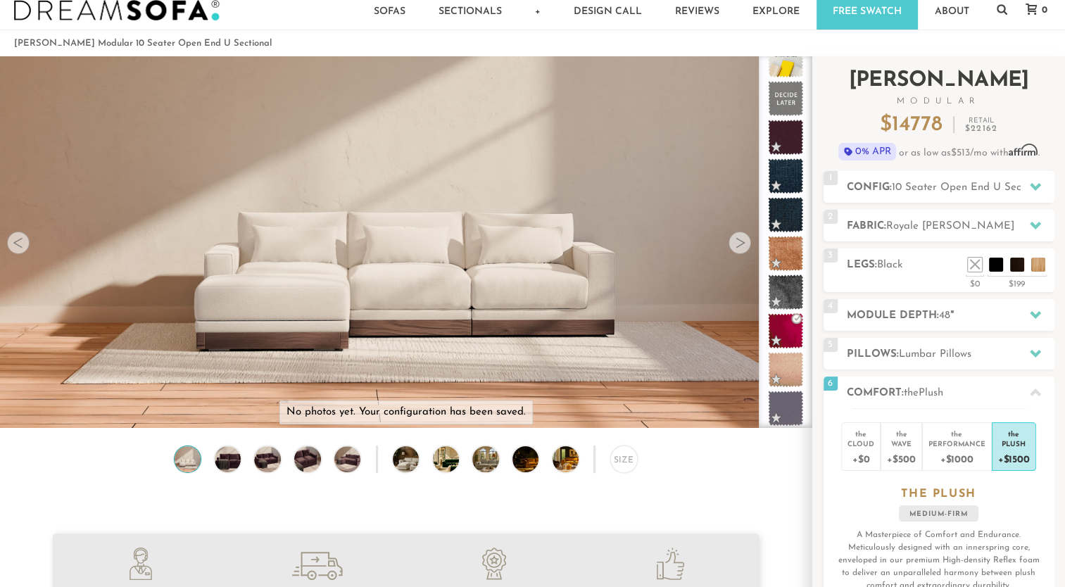
scroll to position [0, 0]
